Goal: Information Seeking & Learning: Learn about a topic

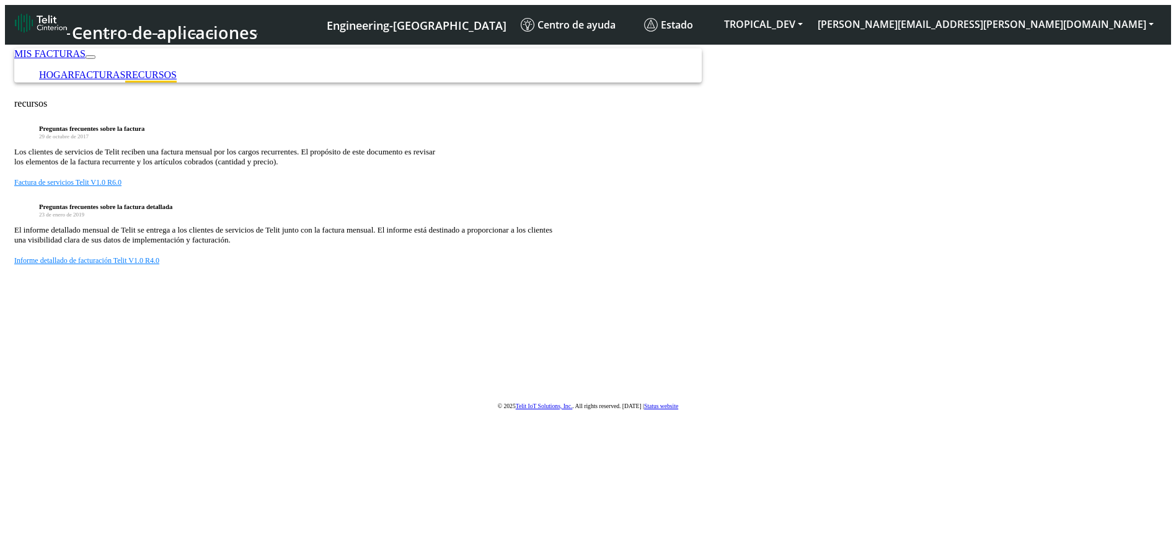
drag, startPoint x: 324, startPoint y: 272, endPoint x: 557, endPoint y: 276, distance: 232.5
click at [557, 210] on h6 "Preguntas frecuentes sobre la factura detallada" at bounding box center [600, 206] width 1123 height 7
click at [606, 167] on article "Los clientes de servicios de Telit reciben una factura mensual por los cargos r…" at bounding box center [588, 157] width 1148 height 20
drag, startPoint x: 532, startPoint y: 190, endPoint x: 326, endPoint y: 191, distance: 205.8
click at [330, 167] on article "Los clientes de servicios de Telit reciben una factura mensual por los cargos r…" at bounding box center [588, 157] width 1148 height 20
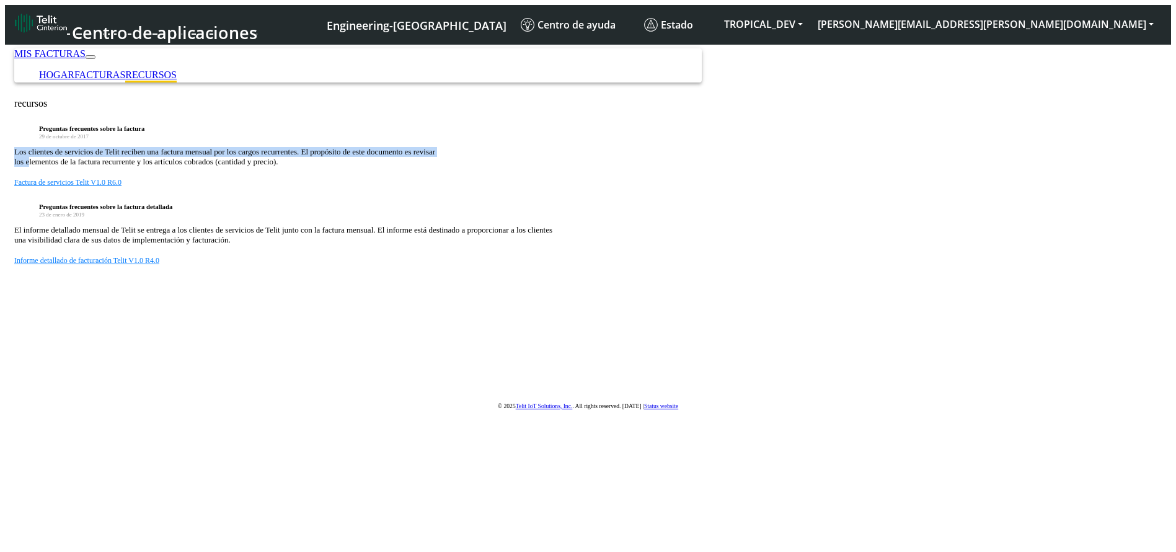
click at [301, 167] on article "Los clientes de servicios de Telit reciben una factura mensual por los cargos r…" at bounding box center [588, 157] width 1148 height 20
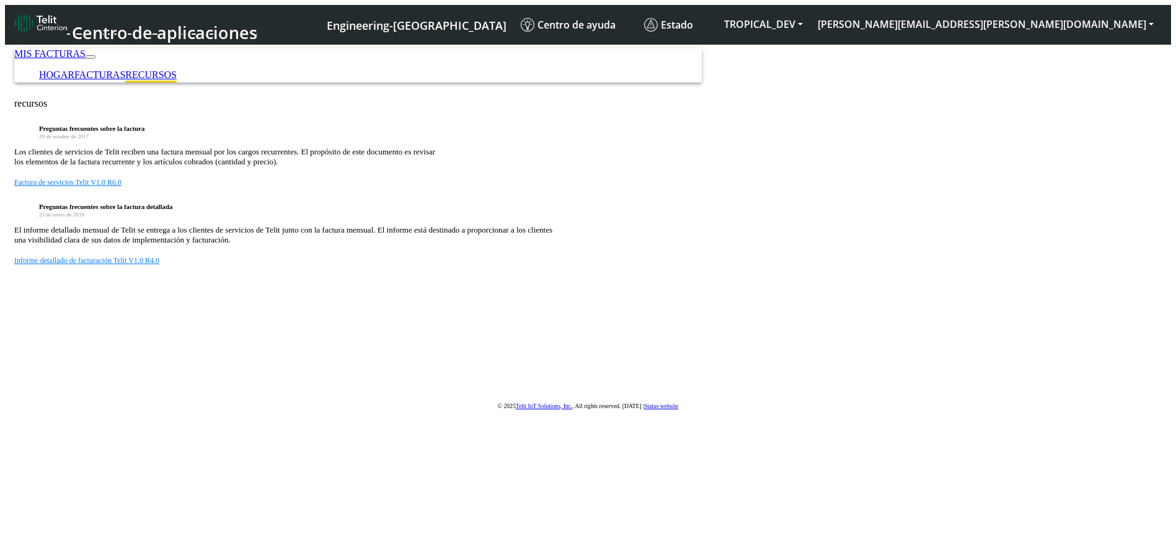
click at [667, 187] on div "Factura de servicios Telit V1.0 R6.0" at bounding box center [588, 181] width 1148 height 11
drag, startPoint x: 300, startPoint y: 304, endPoint x: 600, endPoint y: 315, distance: 300.3
click at [600, 245] on article "El informe detallado mensual de Telit se entrega a los clientes de servicios de…" at bounding box center [588, 235] width 1148 height 20
drag, startPoint x: 603, startPoint y: 195, endPoint x: 290, endPoint y: 180, distance: 313.4
click at [290, 180] on div "Preguntas frecuentes sobre la factura [DATE] Los clientes de servicios de Telit…" at bounding box center [588, 156] width 1148 height 63
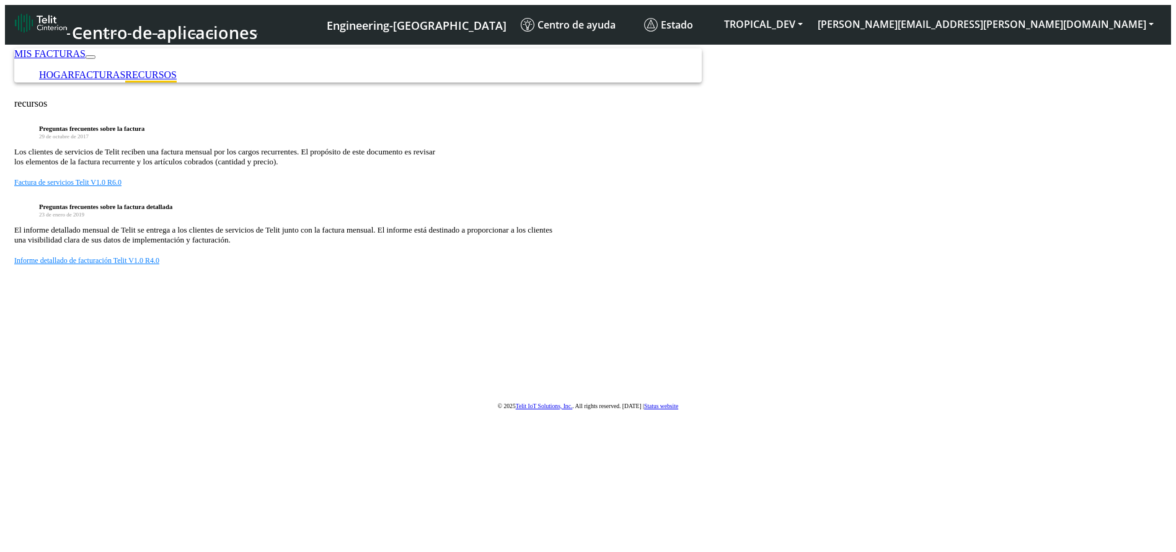
click at [601, 249] on div "Preguntas frecuentes sobre la factura [DATE] Los clientes de servicios de Telit…" at bounding box center [588, 195] width 1148 height 141
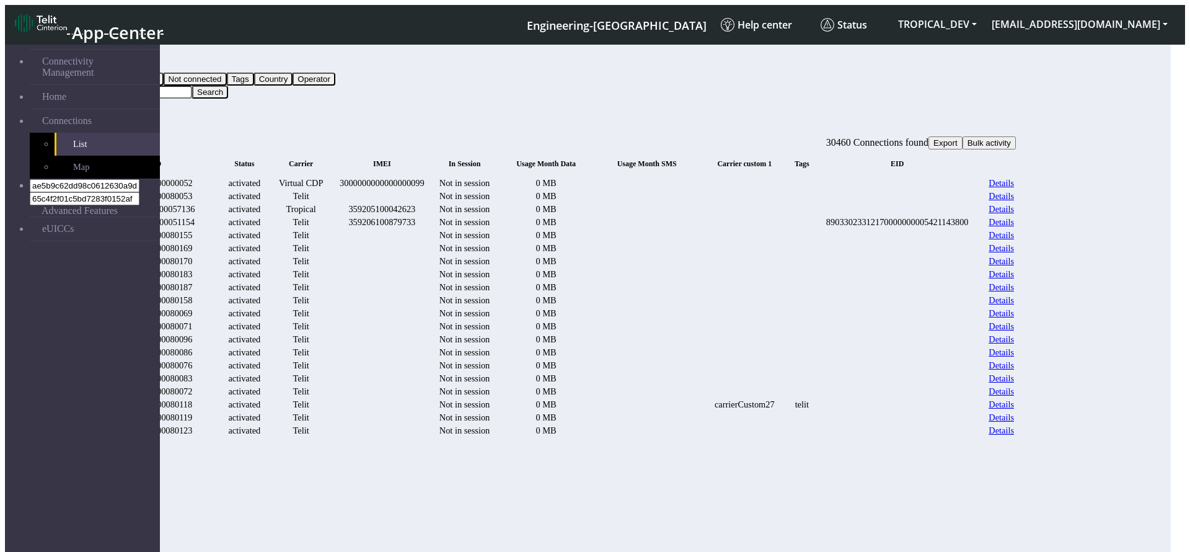
scroll to position [1401, 0]
